Goal: Transaction & Acquisition: Obtain resource

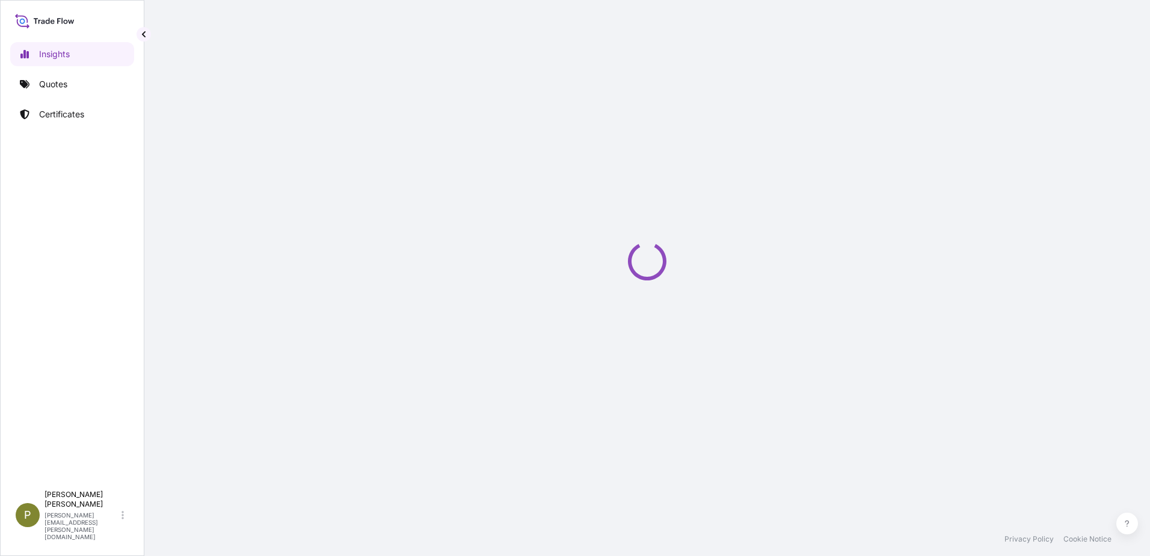
select select "2025"
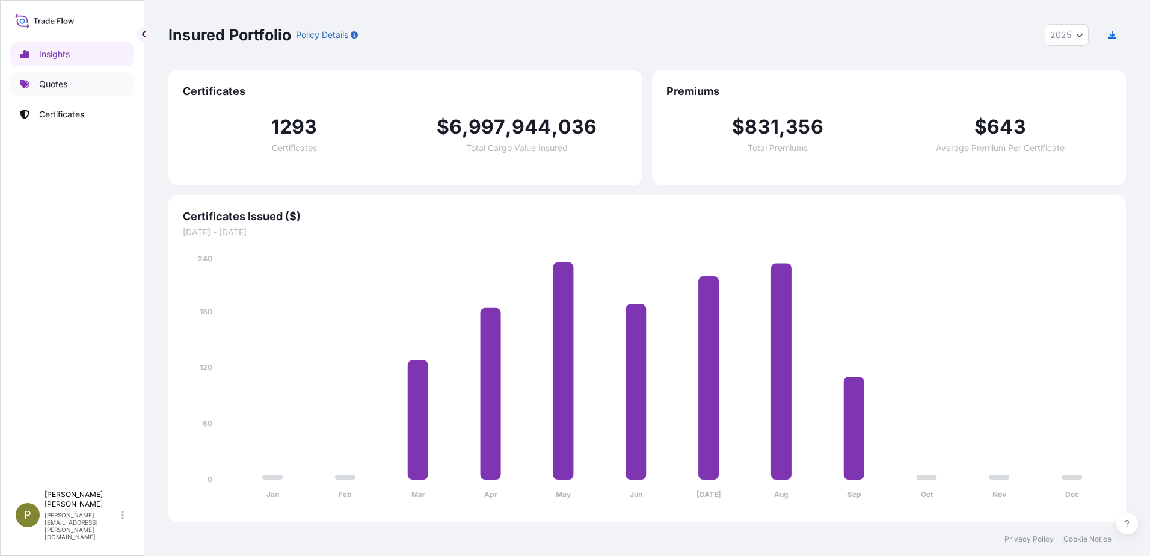
click at [53, 85] on p "Quotes" at bounding box center [53, 84] width 28 height 12
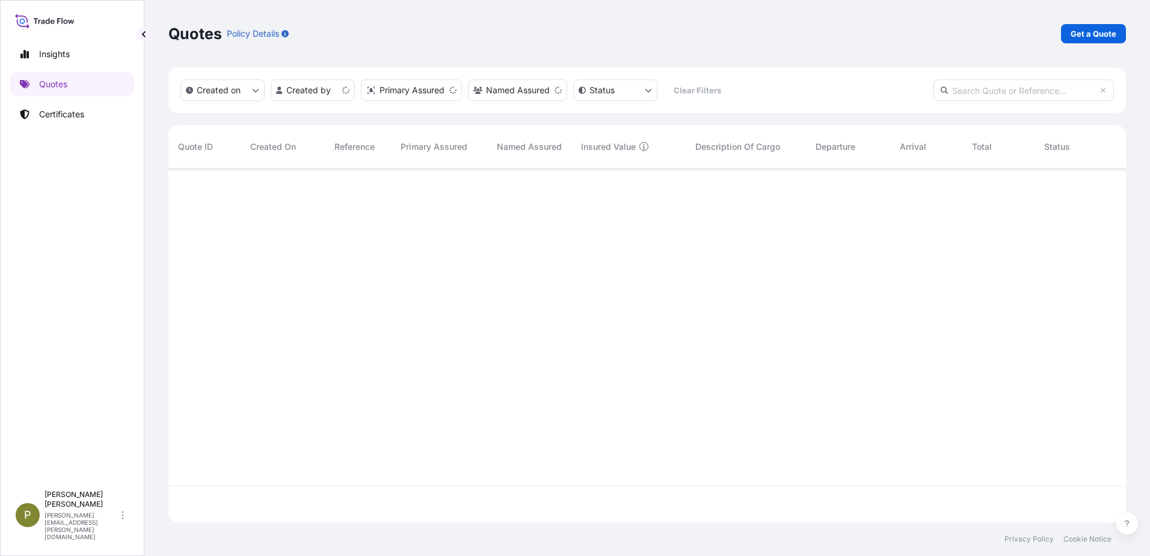
scroll to position [351, 949]
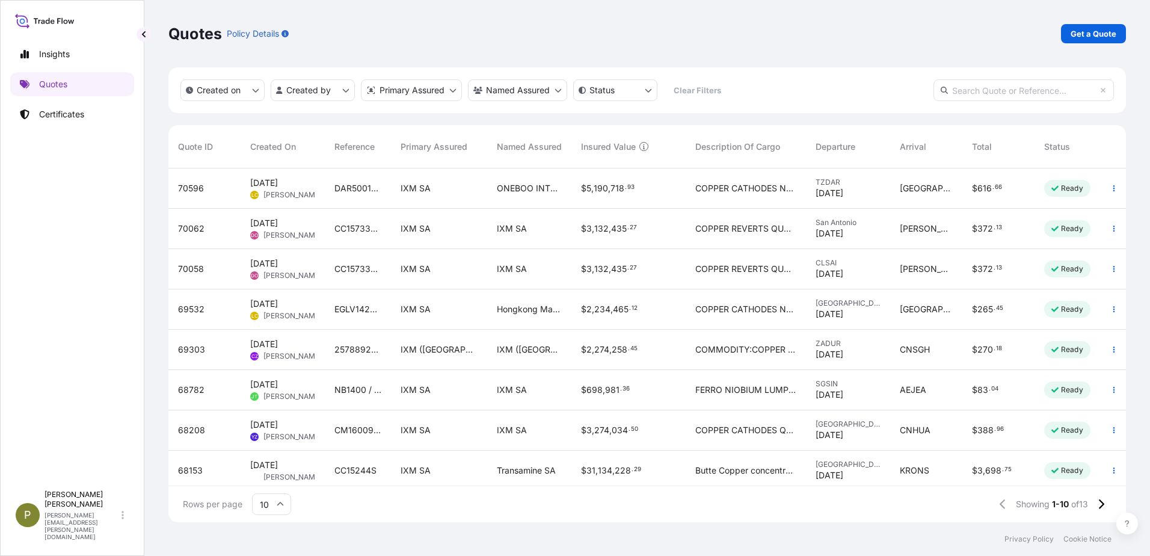
click at [1060, 40] on div "Quotes Policy Details Get a Quote" at bounding box center [647, 33] width 958 height 19
click at [1081, 36] on p "Get a Quote" at bounding box center [1094, 34] width 46 height 12
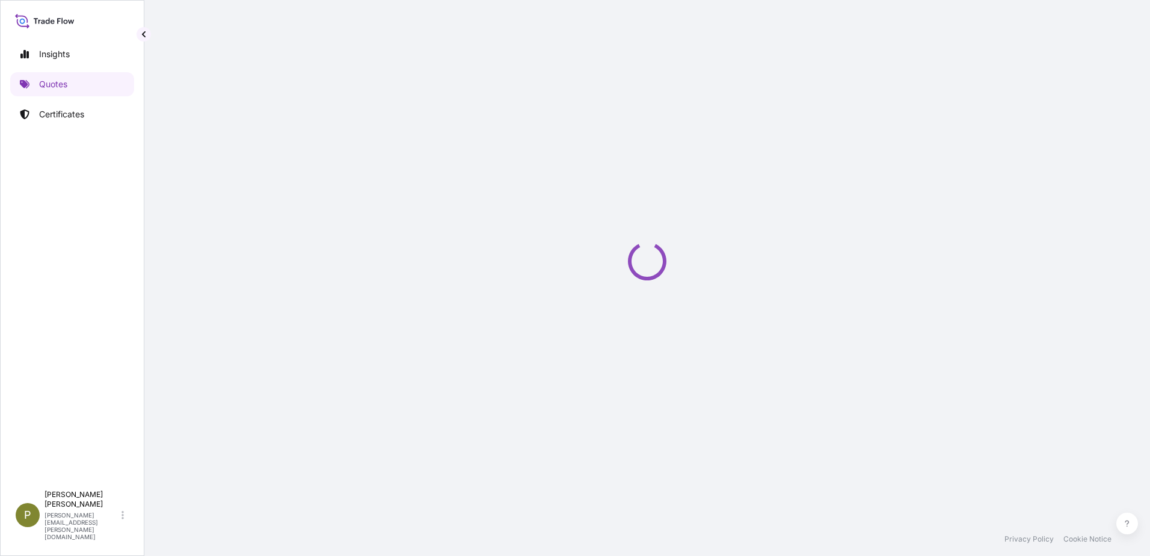
select select "Sea"
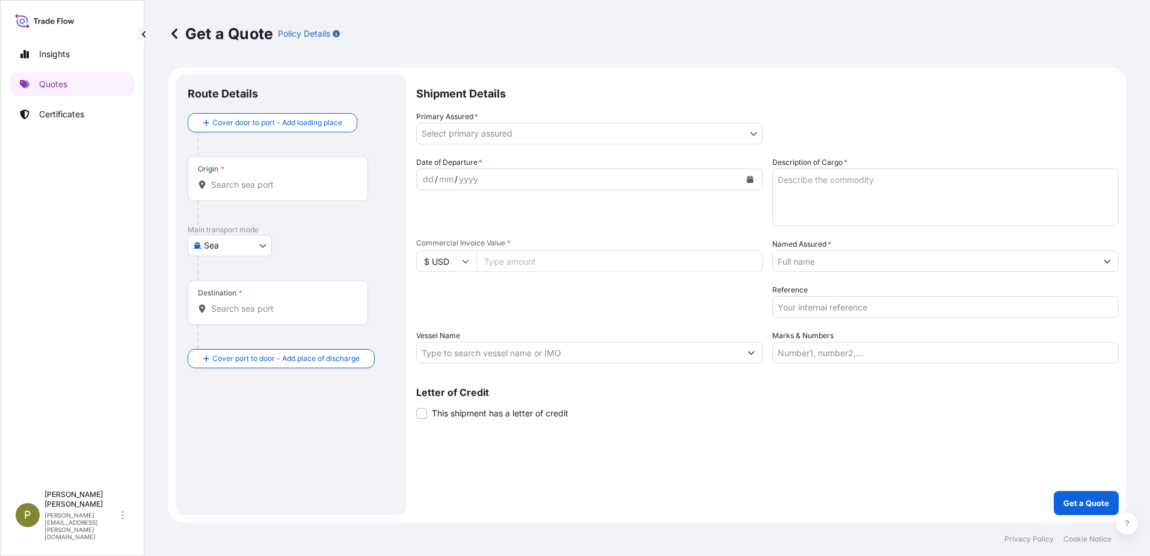
click at [751, 135] on body "Insights Quotes Certificates P Paola Hernandez paola.hernandez@ixmetals.com Get…" at bounding box center [575, 278] width 1150 height 556
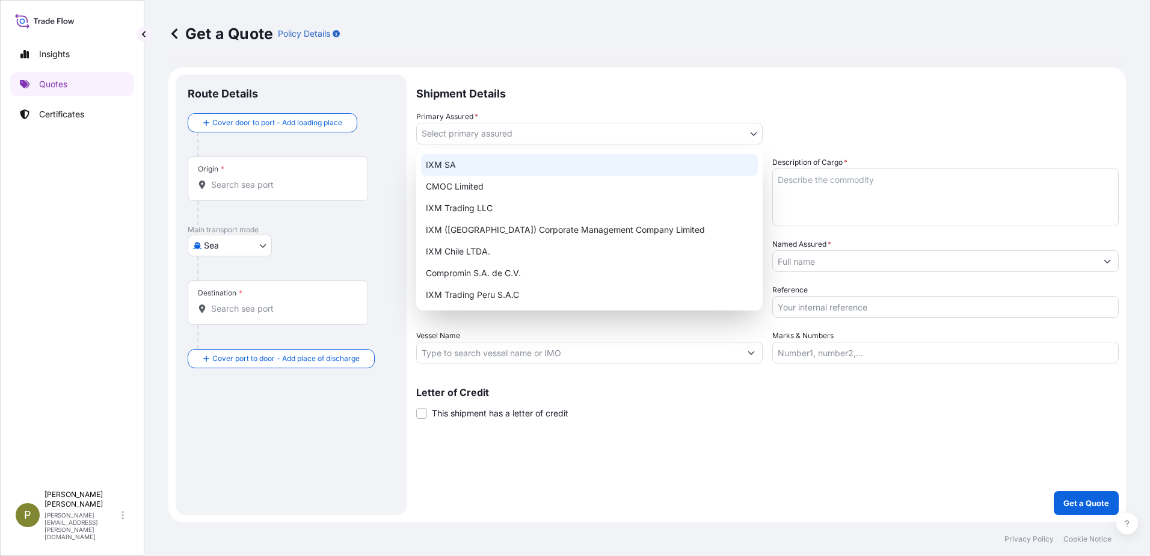
click at [543, 161] on div "IXM SA" at bounding box center [589, 165] width 337 height 22
select select "31846"
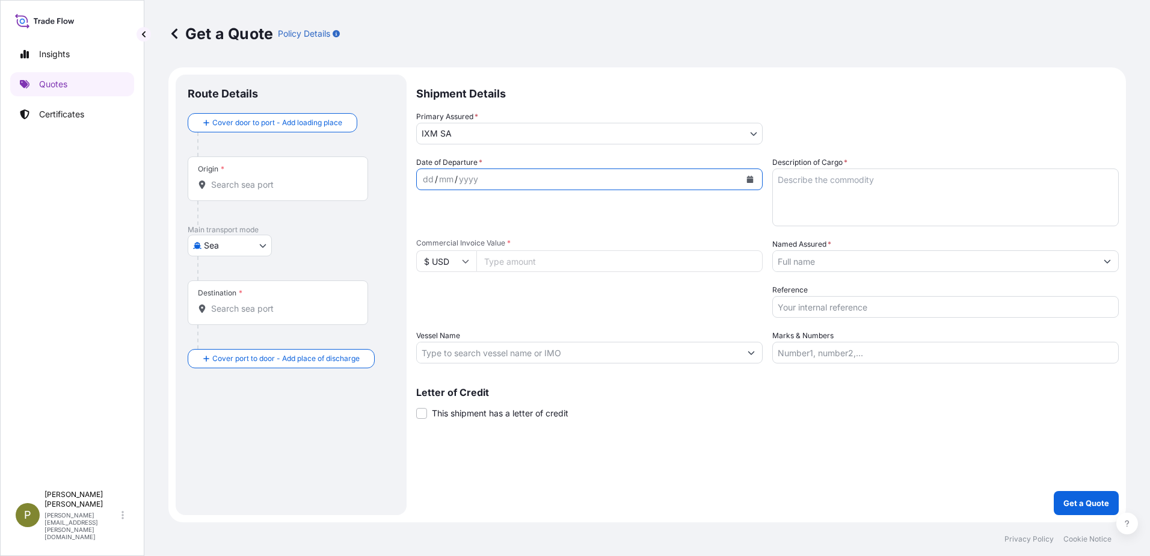
click at [751, 181] on icon "Calendar" at bounding box center [750, 179] width 7 height 7
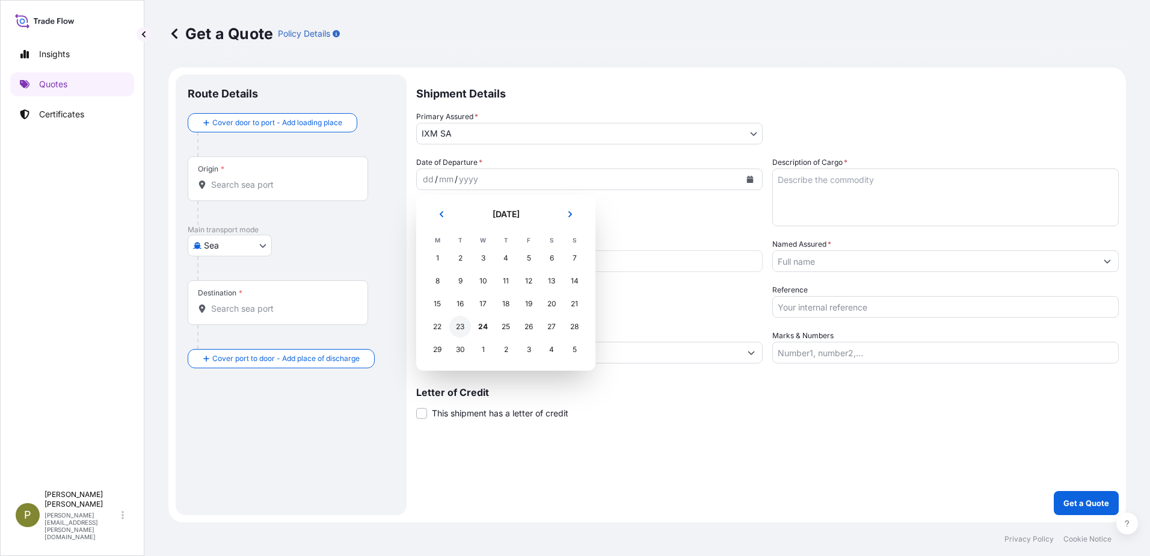
click at [457, 327] on div "23" at bounding box center [460, 327] width 22 height 22
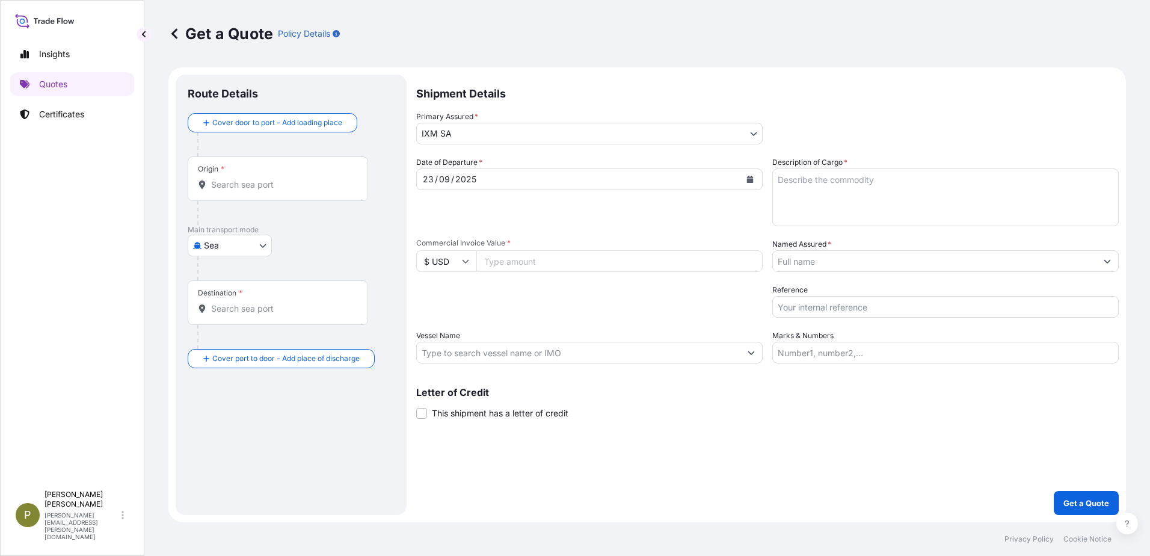
click at [573, 259] on input "Commercial Invoice Value *" at bounding box center [620, 261] width 286 height 22
type input "5354604.99"
click at [897, 173] on textarea "Description of Cargo *" at bounding box center [946, 197] width 347 height 58
click at [791, 182] on textarea "514.816" at bounding box center [946, 197] width 347 height 58
click at [845, 182] on textarea "513.816" at bounding box center [946, 197] width 347 height 58
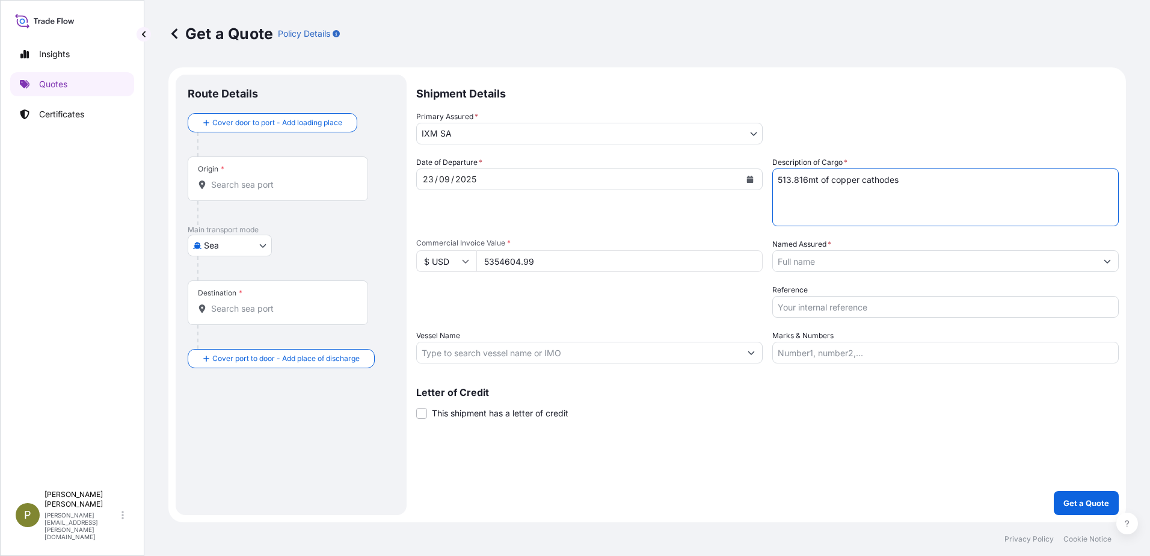
click at [934, 181] on textarea "513.816mt of copper cathodes" at bounding box center [946, 197] width 347 height 58
click at [789, 197] on textarea "513.816mt of copper cathodes" at bounding box center [946, 197] width 347 height 58
click at [915, 196] on textarea "513.816mt of copper cathodes" at bounding box center [946, 197] width 347 height 58
type textarea "513.816mt of copper cathodes"
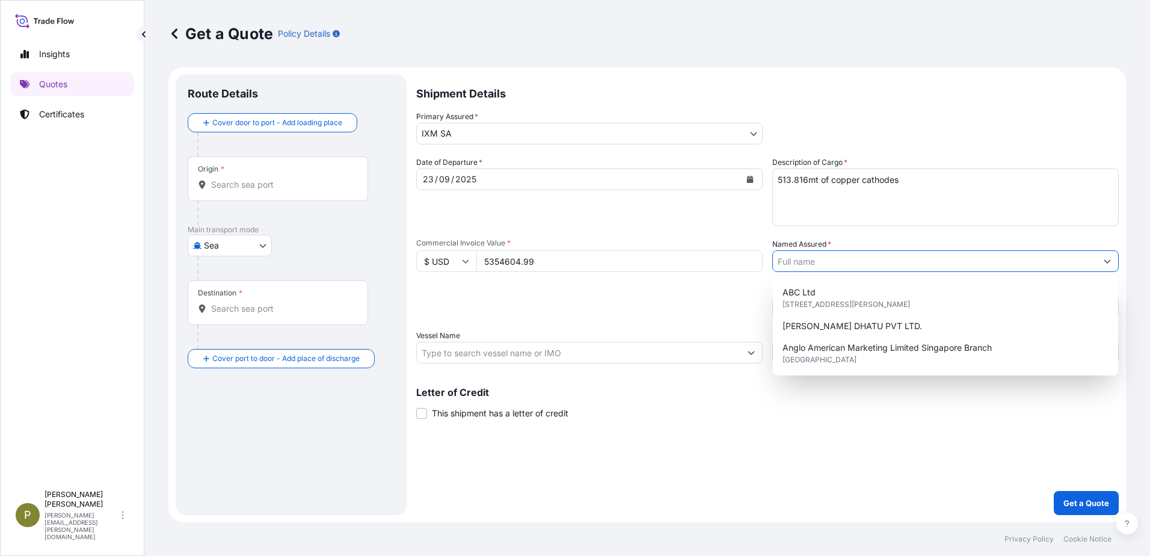
click at [829, 261] on input "Named Assured *" at bounding box center [935, 261] width 324 height 22
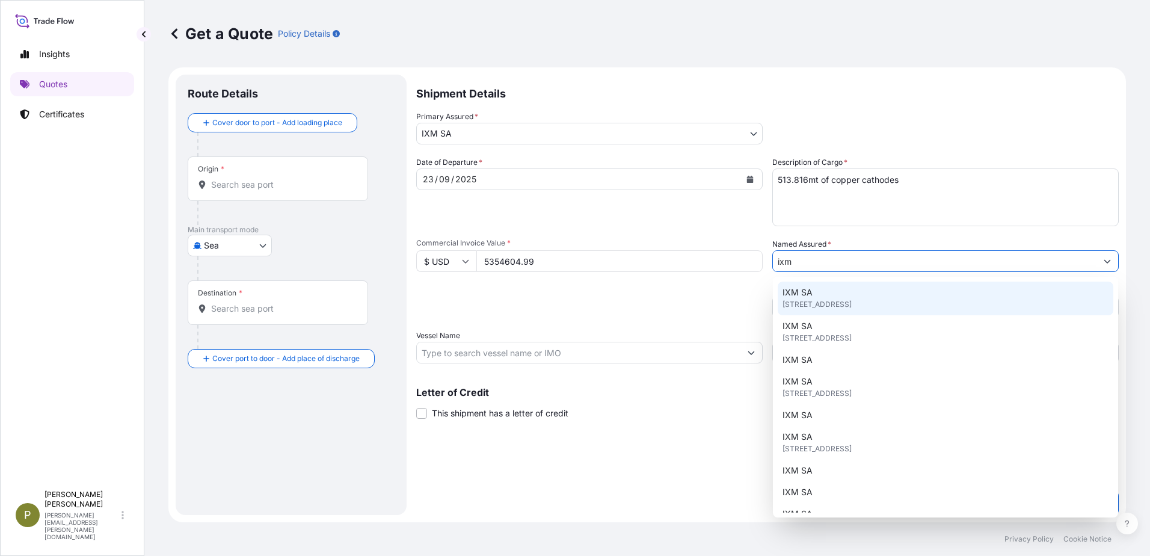
click at [854, 294] on div "IXM SA Rue de Lausanne 15, 1201, Genève, Switzerland" at bounding box center [946, 299] width 336 height 34
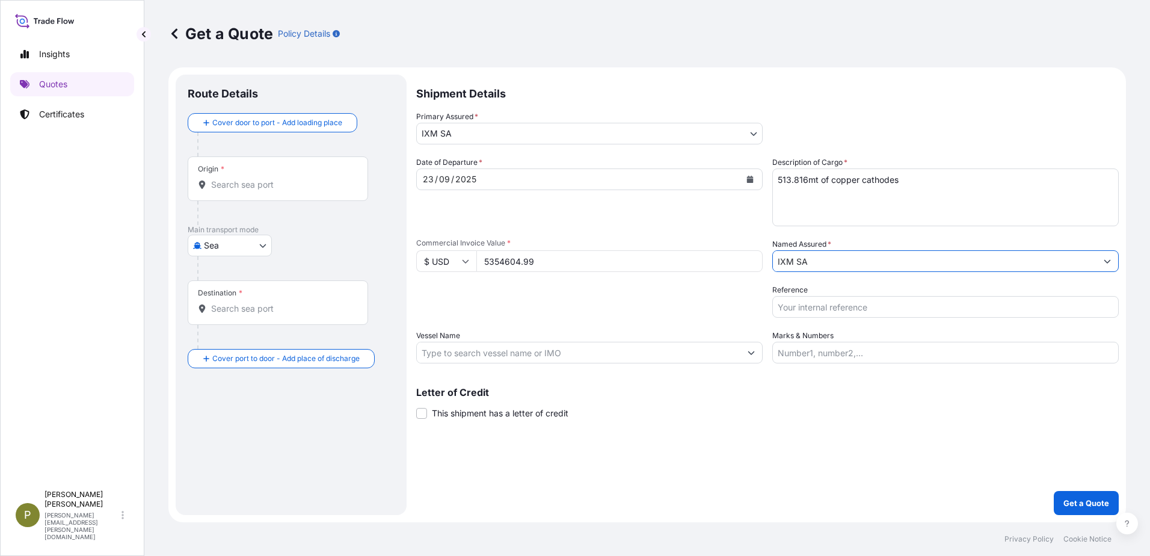
type input "IXM SA"
click at [850, 304] on input "Reference" at bounding box center [946, 307] width 347 height 22
click at [824, 303] on input "Reference" at bounding box center [946, 307] width 347 height 22
paste input "XIN LIAN YUN GANG 9020106480"
type input "XIN LIAN YUN GANG 9020106480"
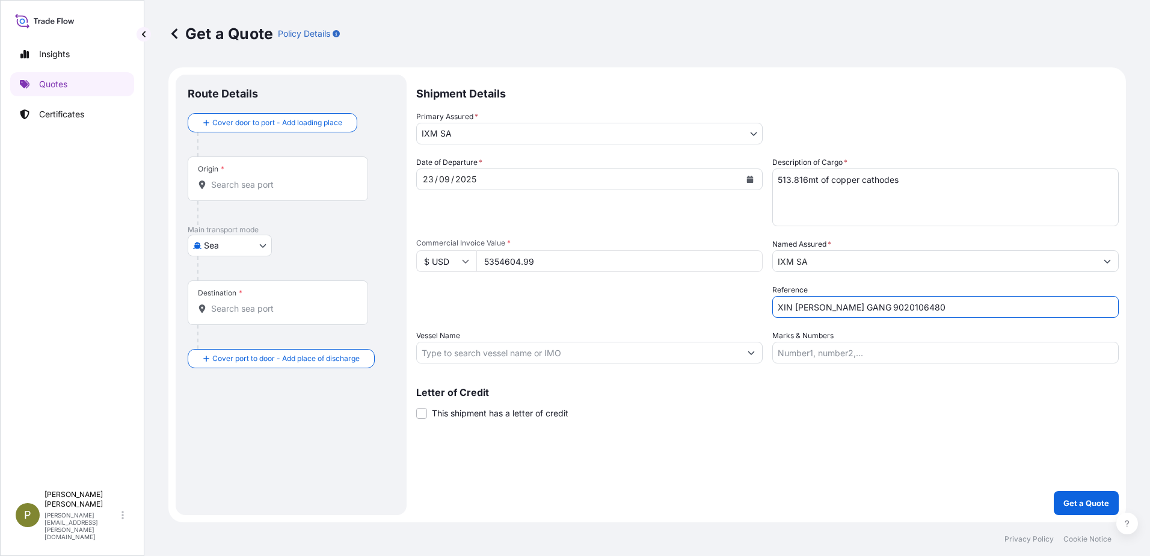
click at [517, 357] on input "Vessel Name" at bounding box center [579, 353] width 324 height 22
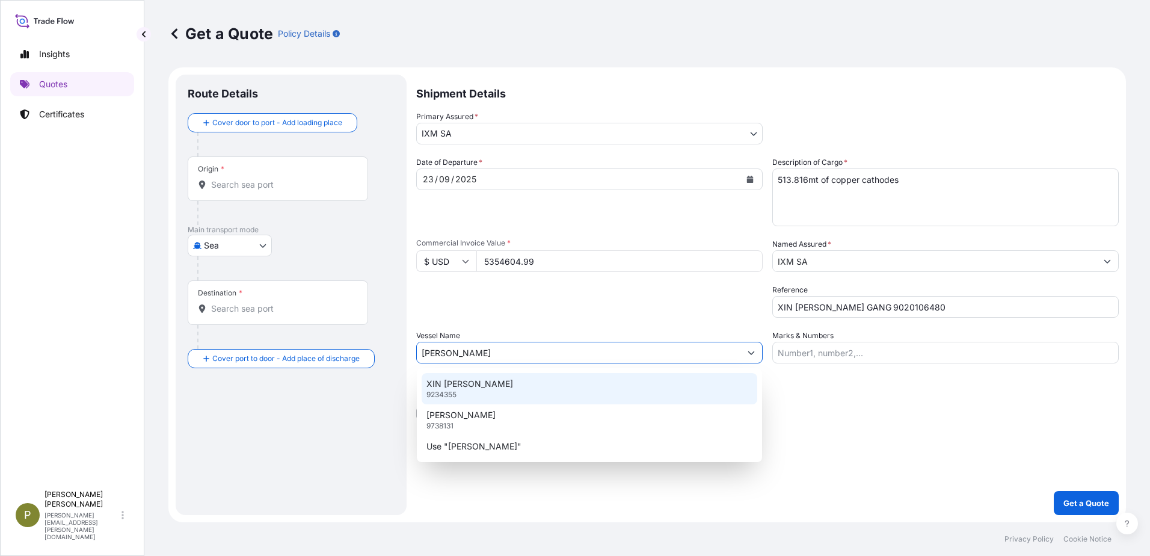
click at [509, 382] on p "XIN LIAN YUN GANG" at bounding box center [470, 384] width 87 height 12
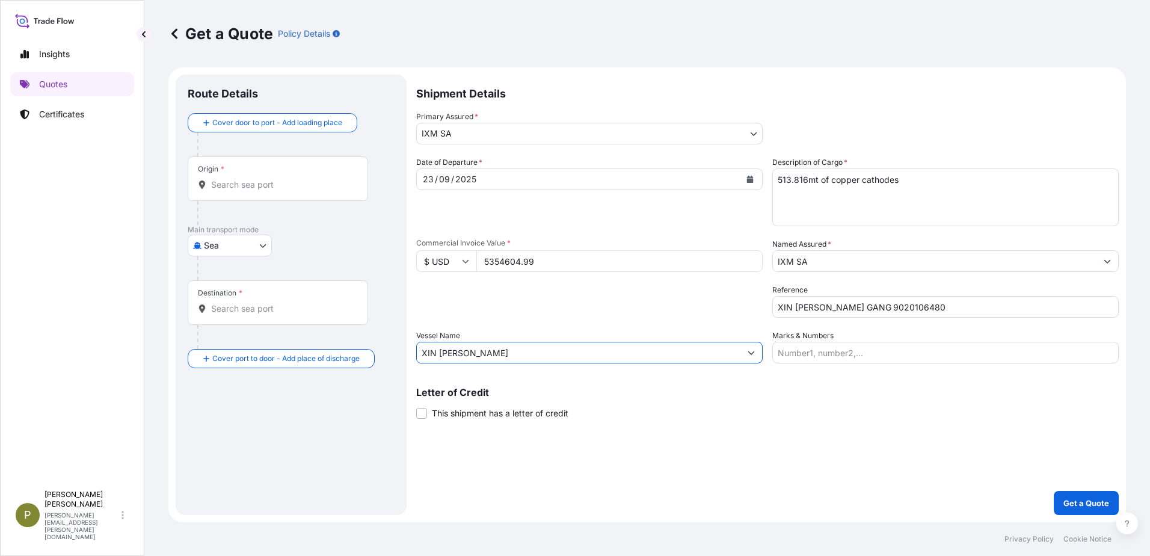
type input "XIN LIAN YUN GANG"
click at [248, 187] on input "Origin *" at bounding box center [282, 185] width 142 height 12
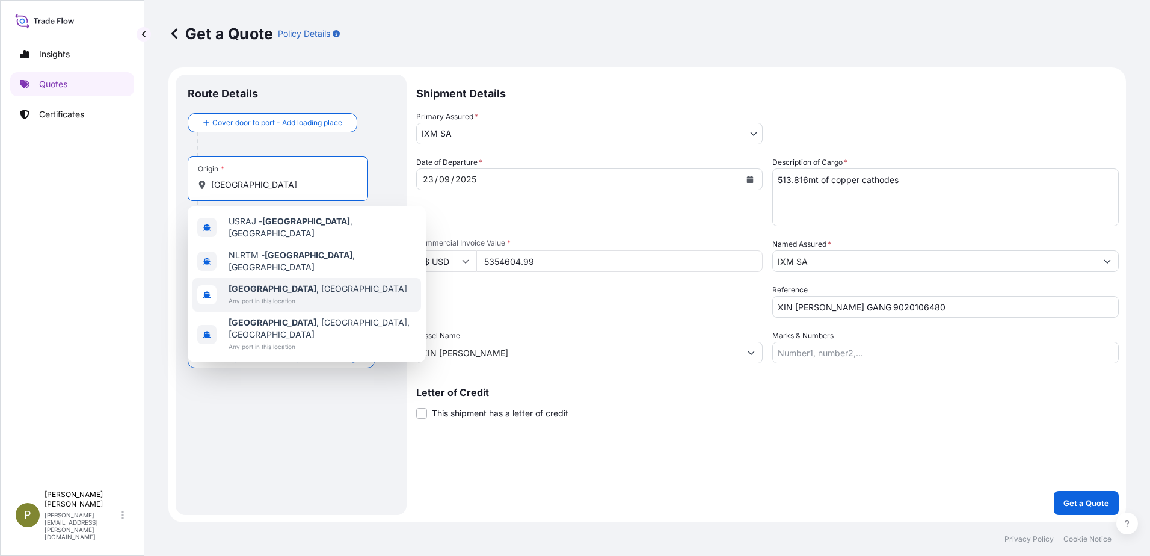
click at [250, 297] on span "Any port in this location" at bounding box center [318, 301] width 179 height 12
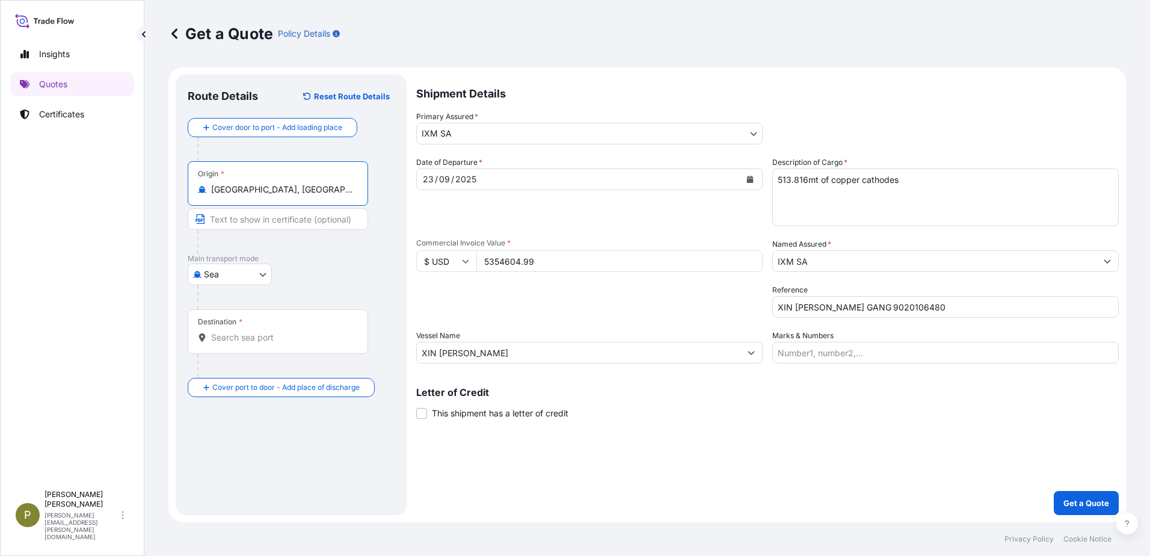
type input "Rotterdam, Netherlands"
click at [251, 336] on input "Destination *" at bounding box center [282, 338] width 142 height 12
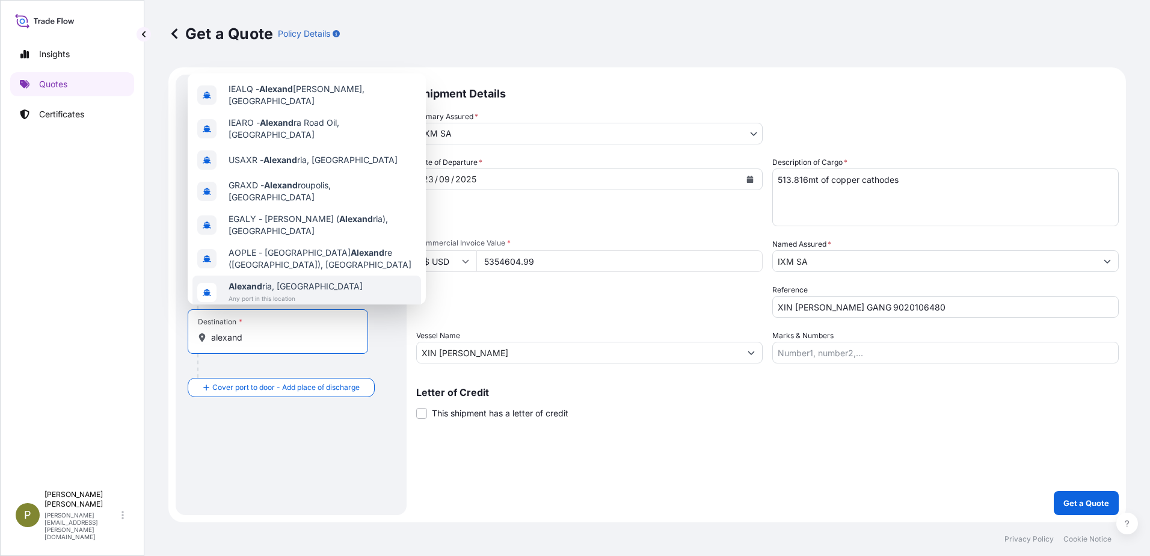
click at [261, 280] on span "Alexand ria, Egypt" at bounding box center [296, 286] width 134 height 12
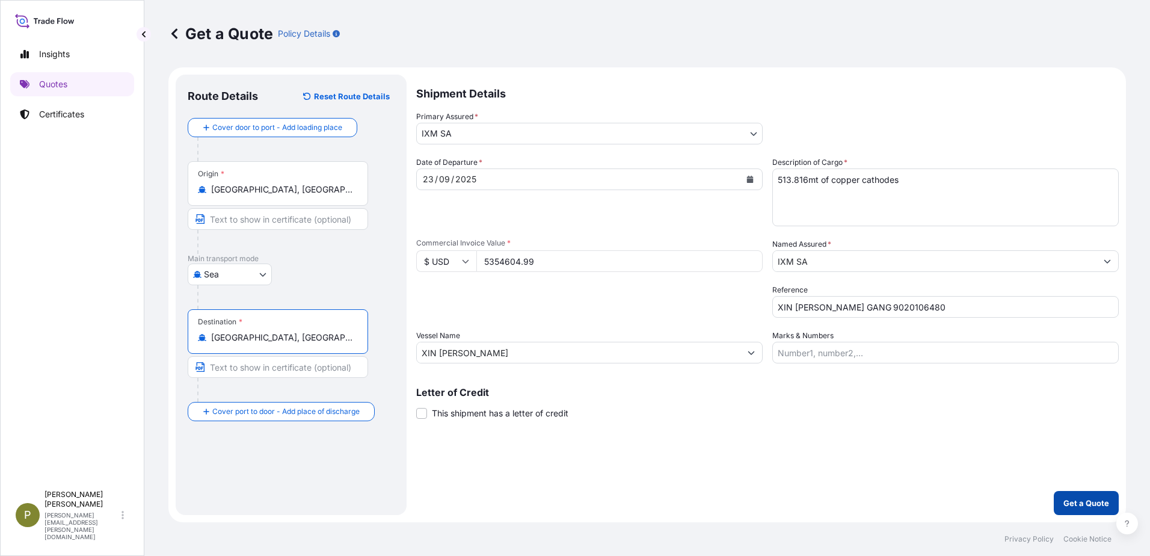
type input "Alexandria, Egypt"
click at [1072, 502] on p "Get a Quote" at bounding box center [1087, 503] width 46 height 12
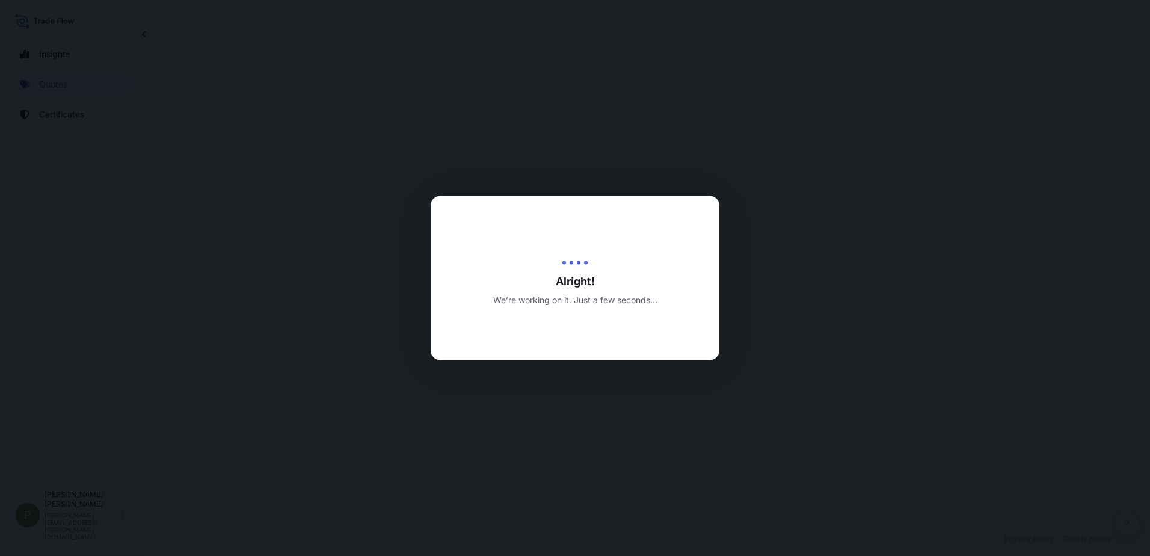
select select "Sea"
select select "31846"
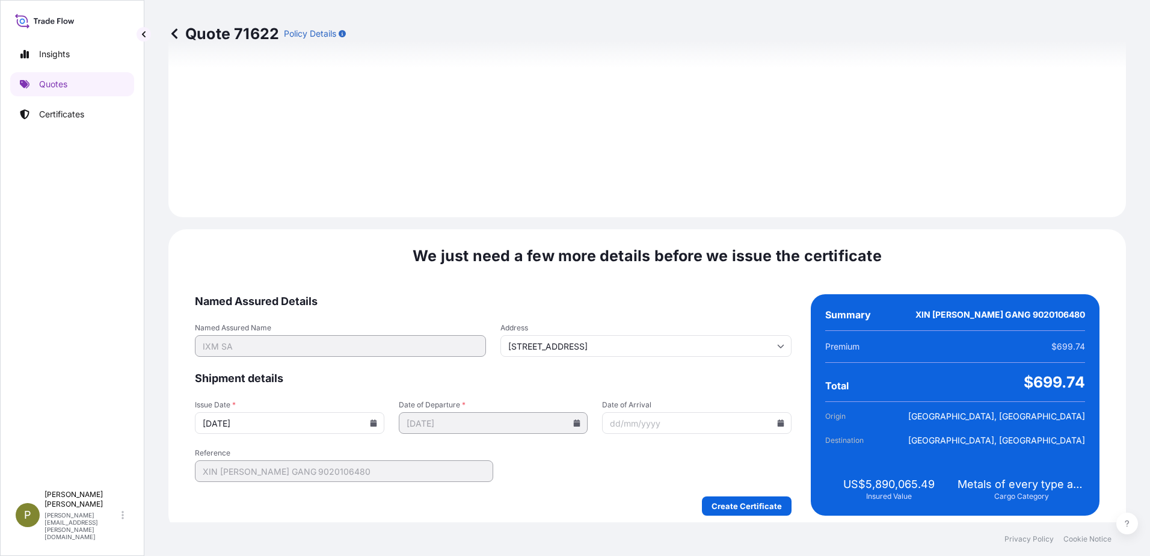
scroll to position [1255, 0]
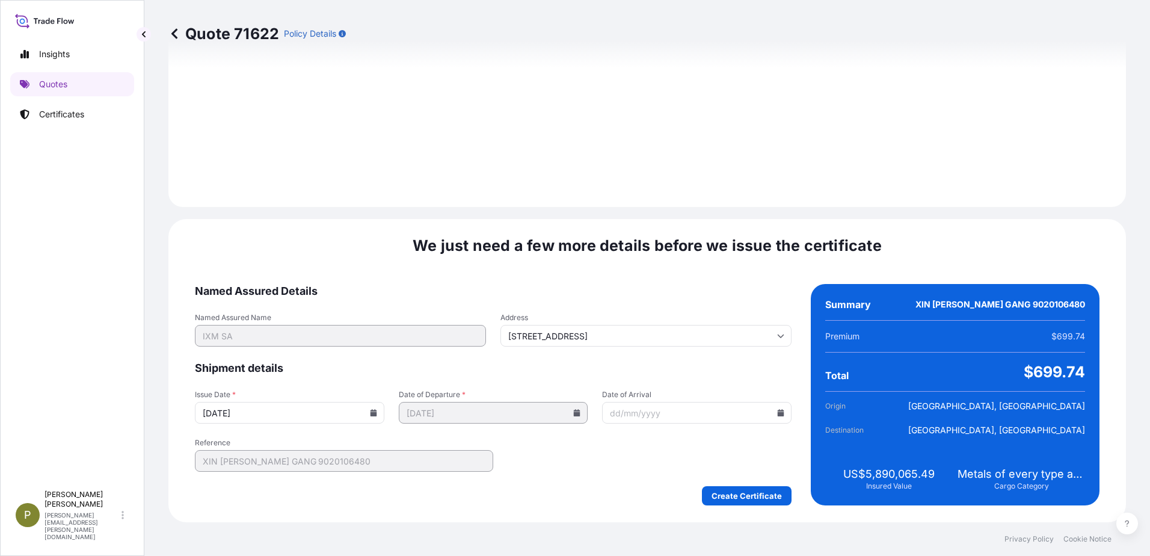
click at [366, 412] on input "24/09/2025" at bounding box center [290, 413] width 190 height 22
click at [372, 413] on icon at bounding box center [373, 412] width 7 height 7
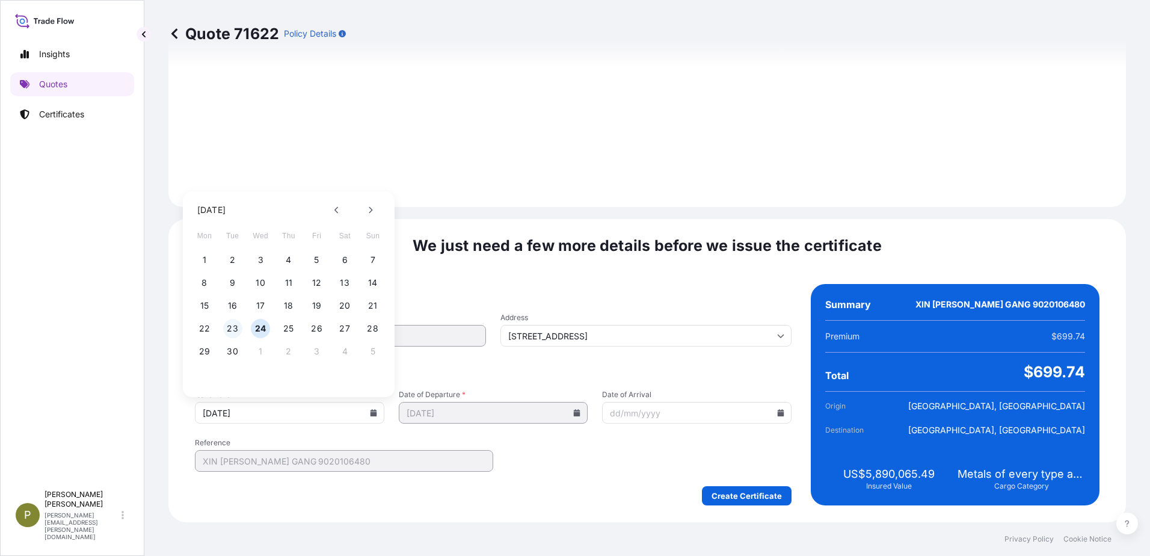
click at [233, 329] on button "23" at bounding box center [232, 328] width 19 height 19
type input "23/09/2025"
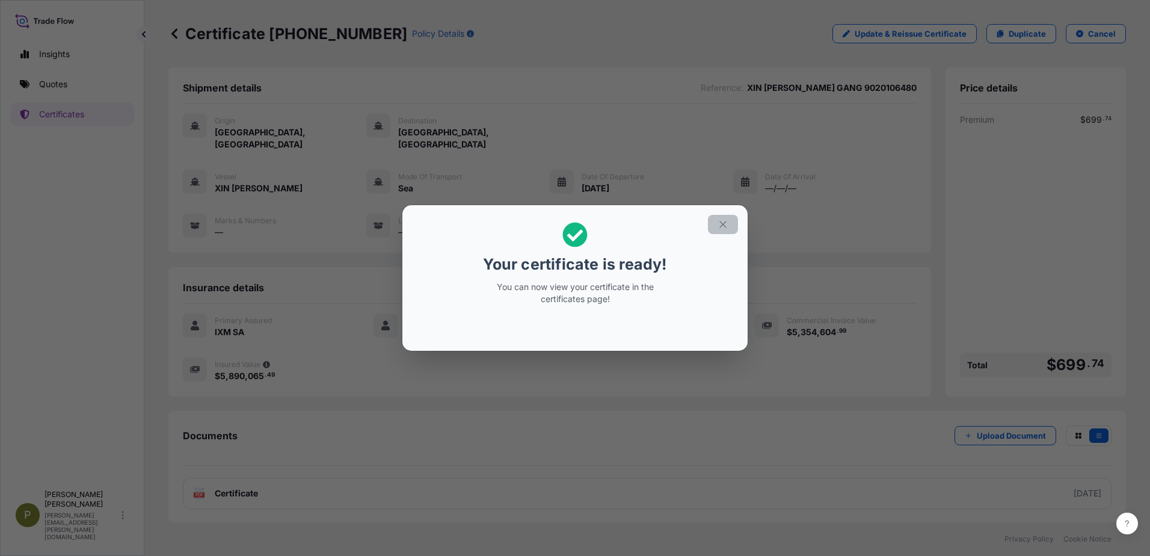
click at [727, 223] on icon "button" at bounding box center [723, 224] width 11 height 11
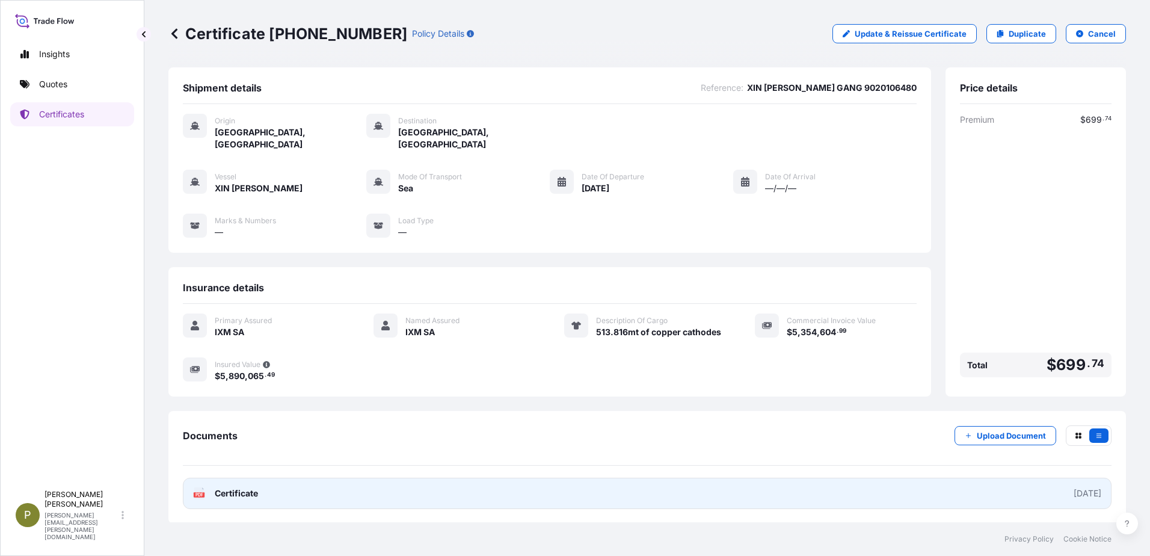
click at [257, 487] on span "Certificate" at bounding box center [236, 493] width 43 height 12
